Goal: Information Seeking & Learning: Learn about a topic

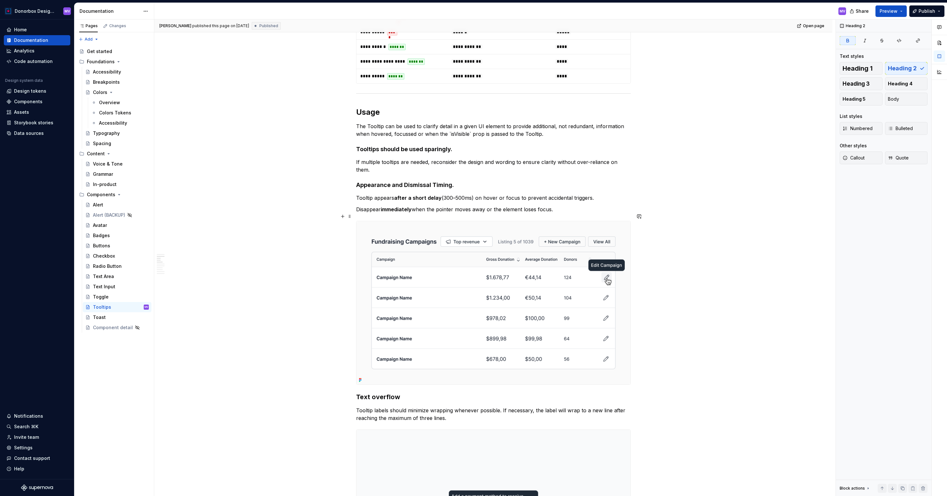
scroll to position [343, 0]
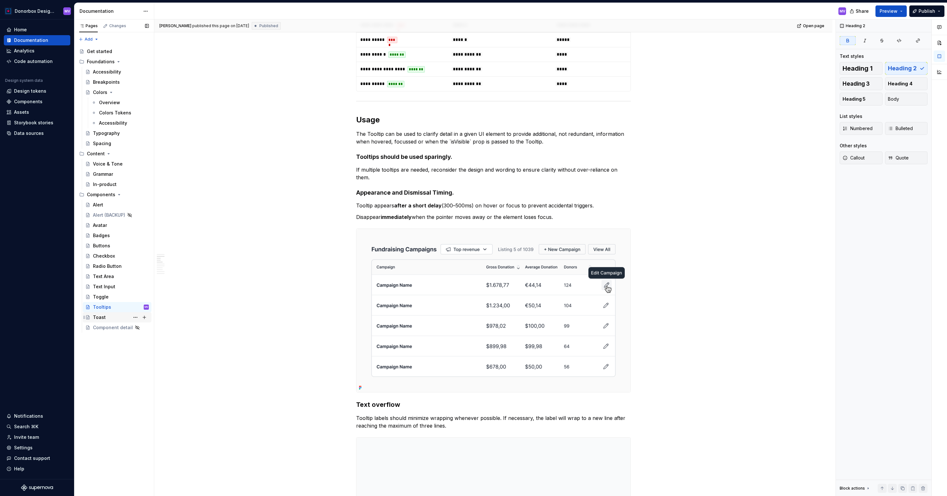
click at [108, 316] on div "Toast" at bounding box center [121, 317] width 56 height 9
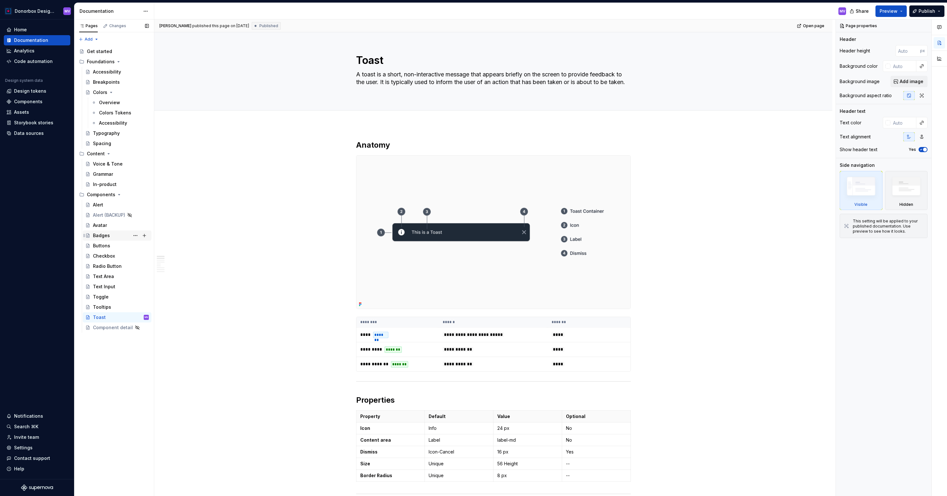
click at [108, 237] on div "Badges" at bounding box center [101, 235] width 17 height 6
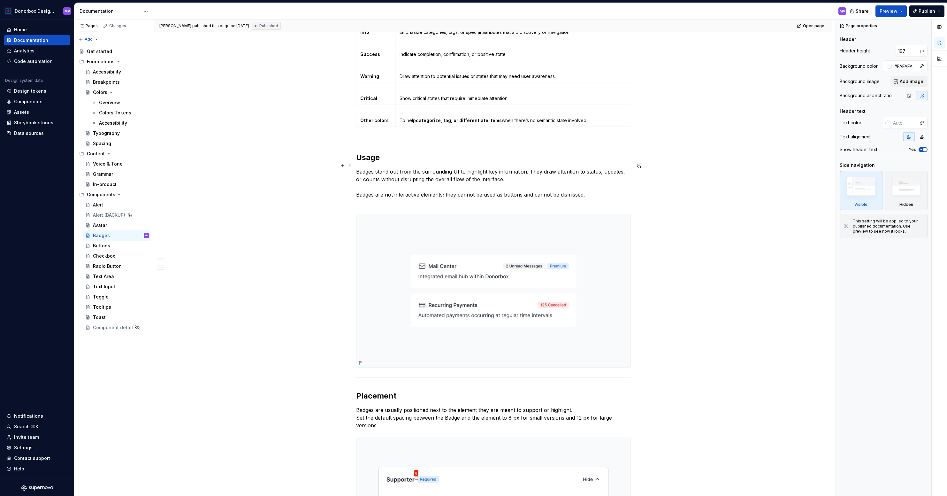
scroll to position [848, 0]
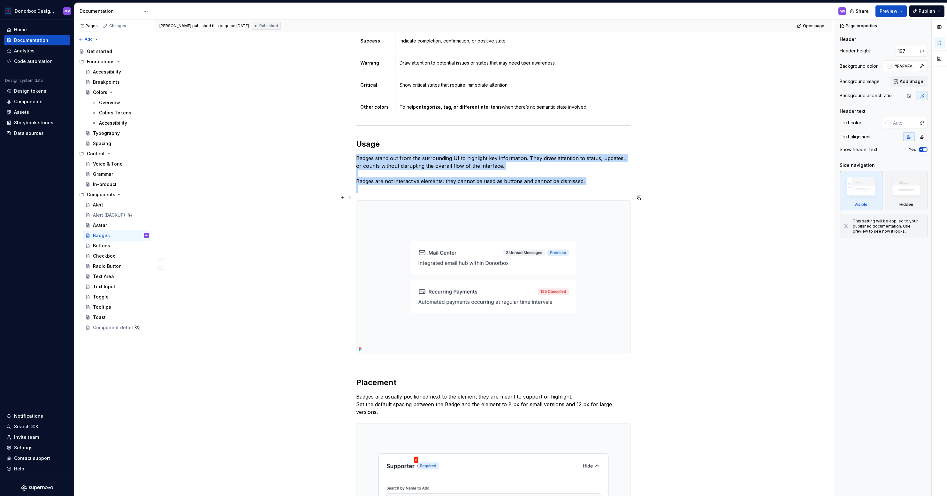
click at [419, 219] on img at bounding box center [493, 277] width 274 height 153
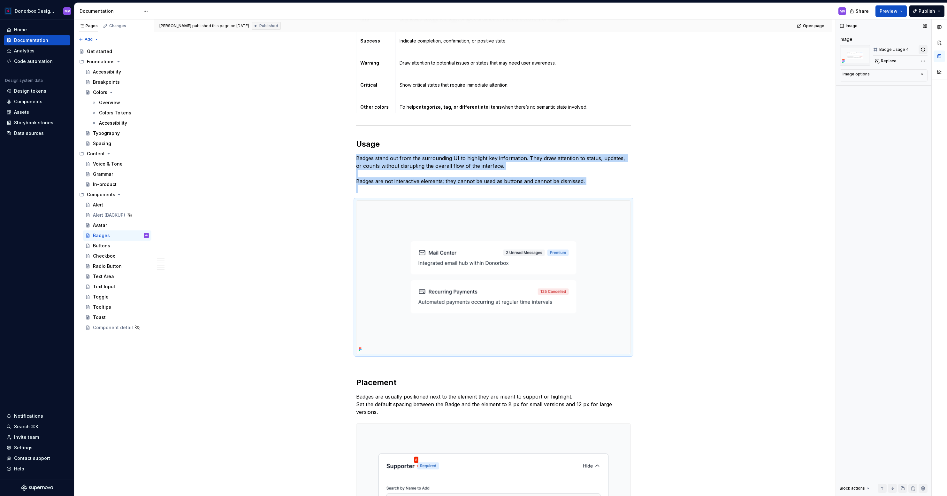
click at [923, 50] on button "button" at bounding box center [922, 49] width 9 height 9
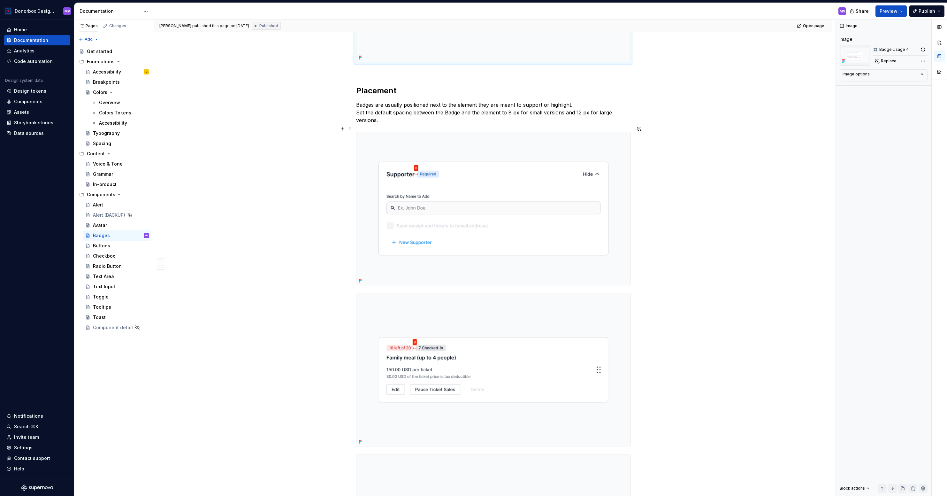
scroll to position [1141, 0]
type textarea "*"
